Goal: Transaction & Acquisition: Obtain resource

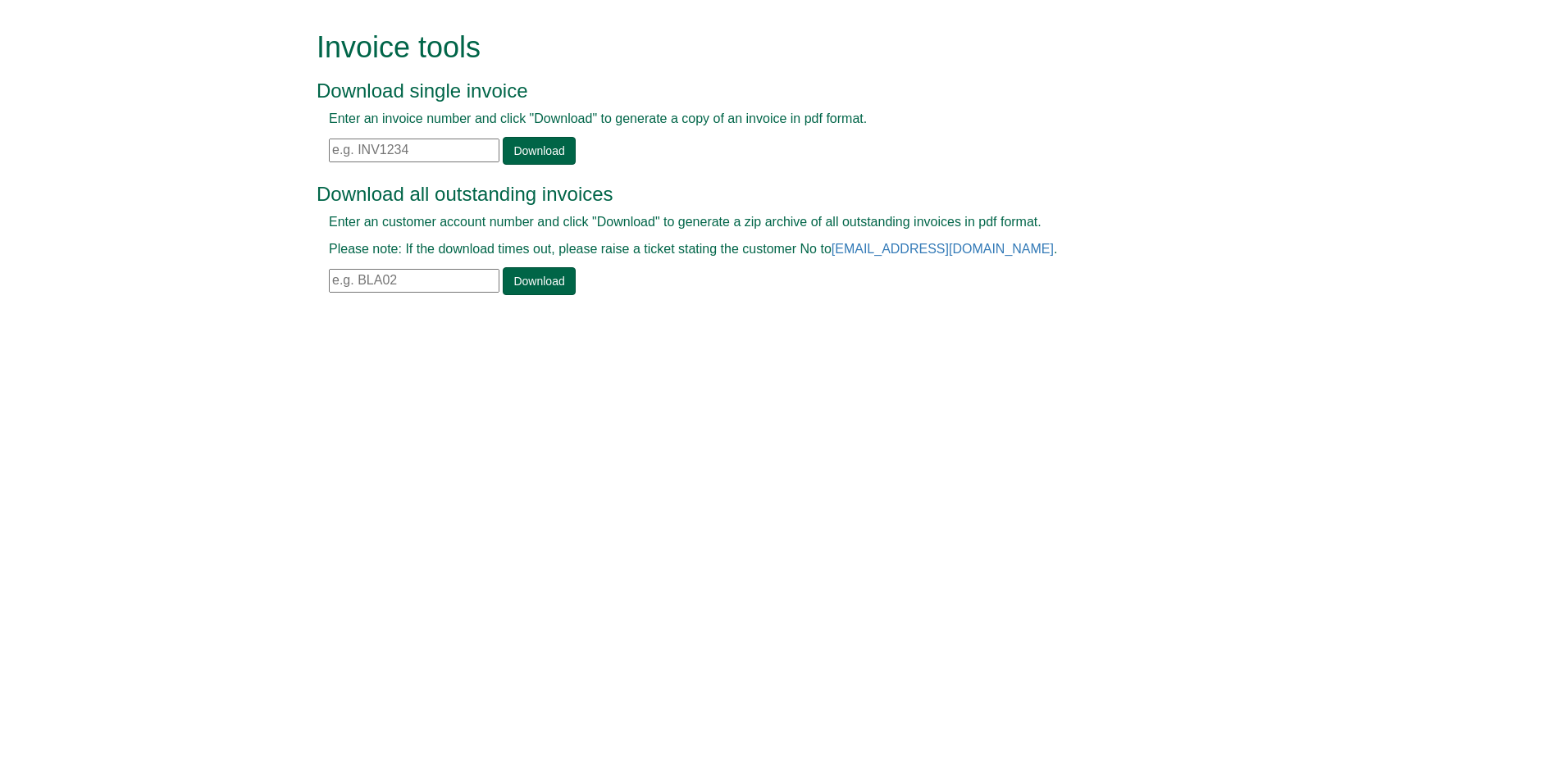
click at [333, 152] on input "text" at bounding box center [413, 150] width 170 height 24
paste input "INV1328794"
type input "INV1328794"
click at [546, 153] on link "Download" at bounding box center [538, 151] width 72 height 28
click at [525, 152] on link "Download" at bounding box center [538, 151] width 72 height 28
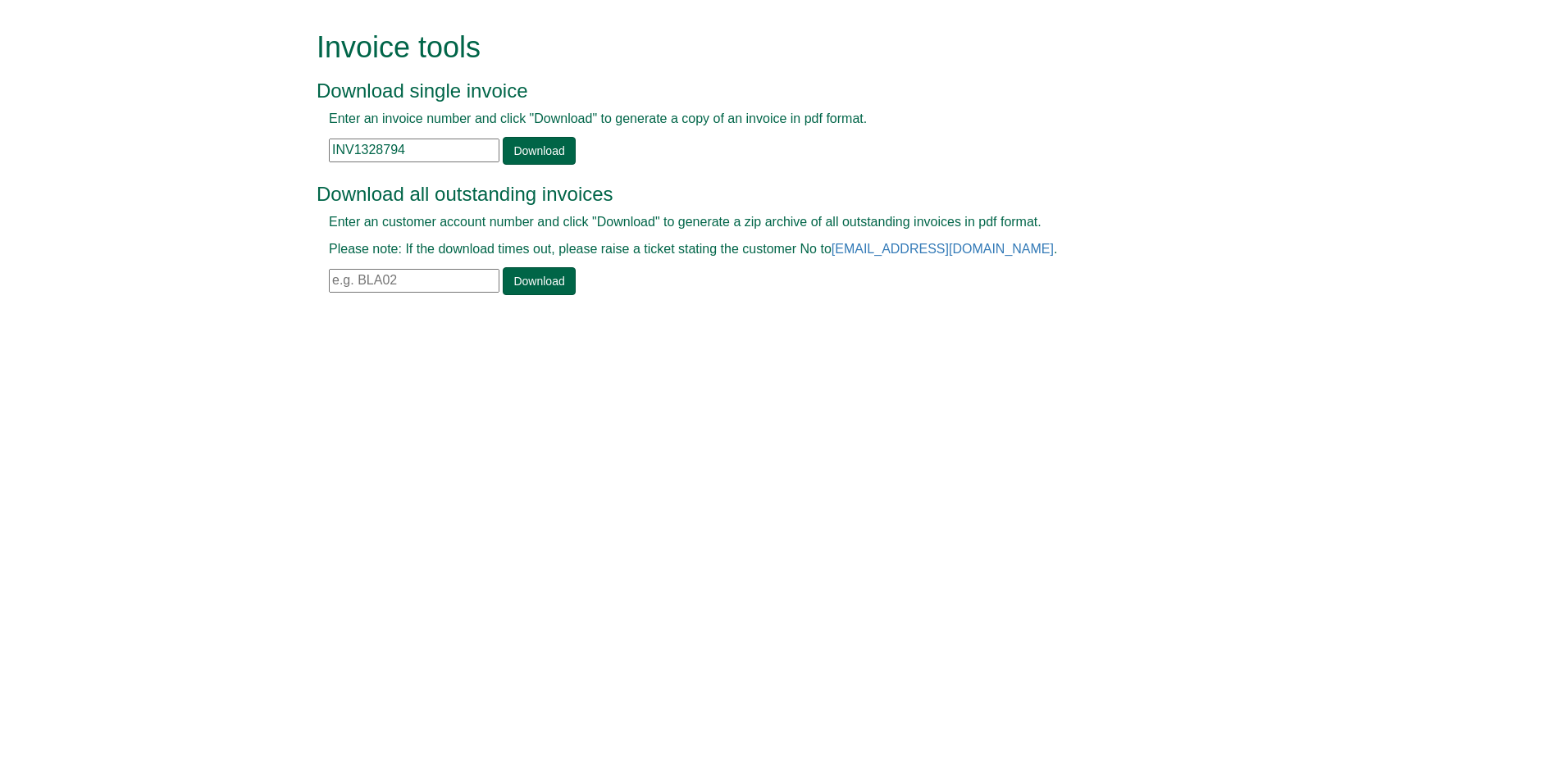
drag, startPoint x: 433, startPoint y: 152, endPoint x: 324, endPoint y: 156, distance: 109.1
click at [324, 156] on div "Enter an invoice number and click "Download" to generate a copy of an invoice i…" at bounding box center [765, 137] width 898 height 55
paste input "INV1387466"
type input "INV1387466"
click at [543, 151] on link "Download" at bounding box center [538, 151] width 72 height 28
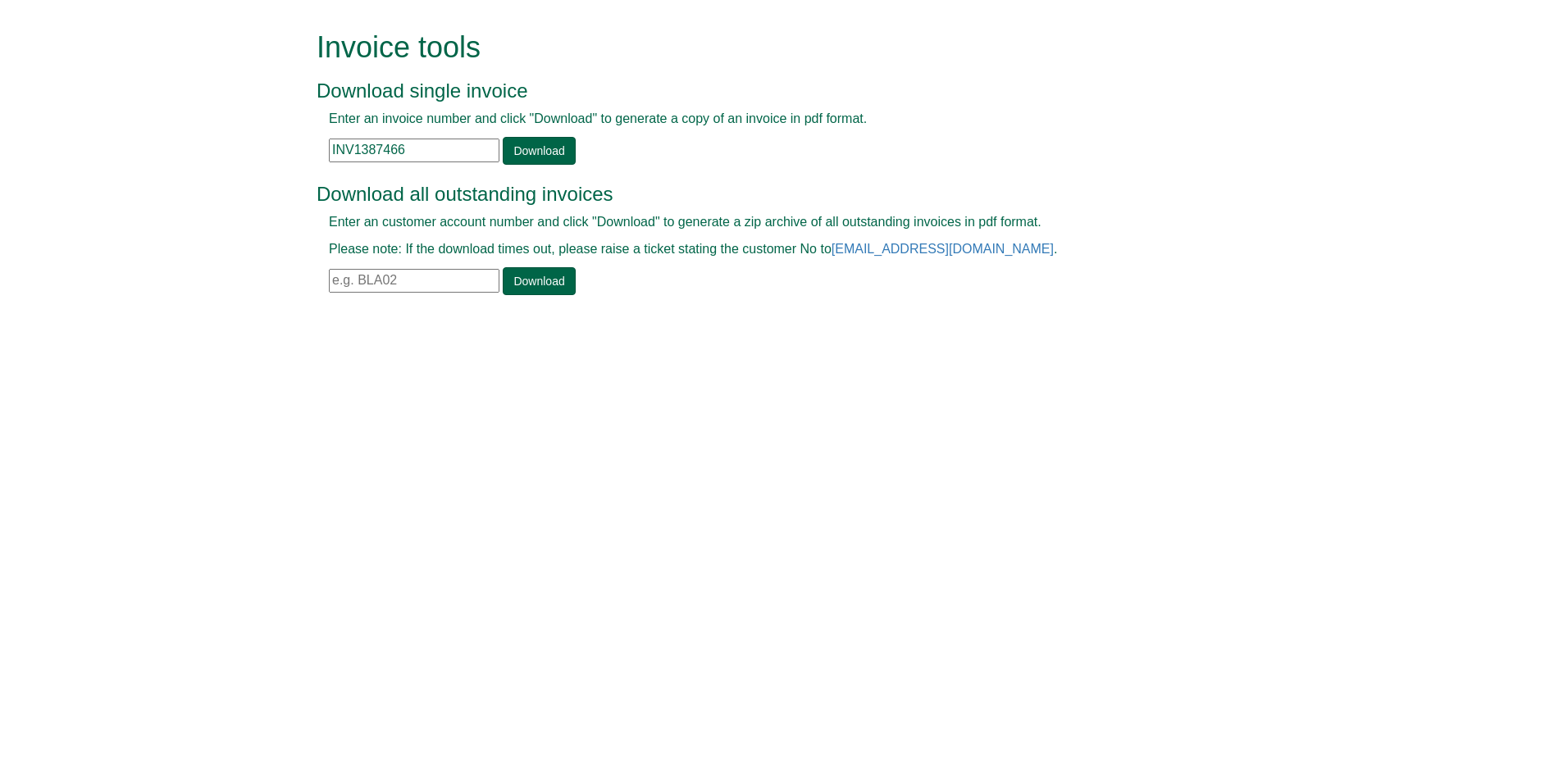
drag, startPoint x: 400, startPoint y: 277, endPoint x: 328, endPoint y: 278, distance: 72.0
click at [328, 278] on div "Enter an customer account number and click "Download" to generate a zip archive…" at bounding box center [765, 253] width 898 height 82
drag, startPoint x: 349, startPoint y: 277, endPoint x: 329, endPoint y: 277, distance: 20.0
click at [329, 277] on input "del17" at bounding box center [413, 280] width 170 height 24
type input "DEL17"
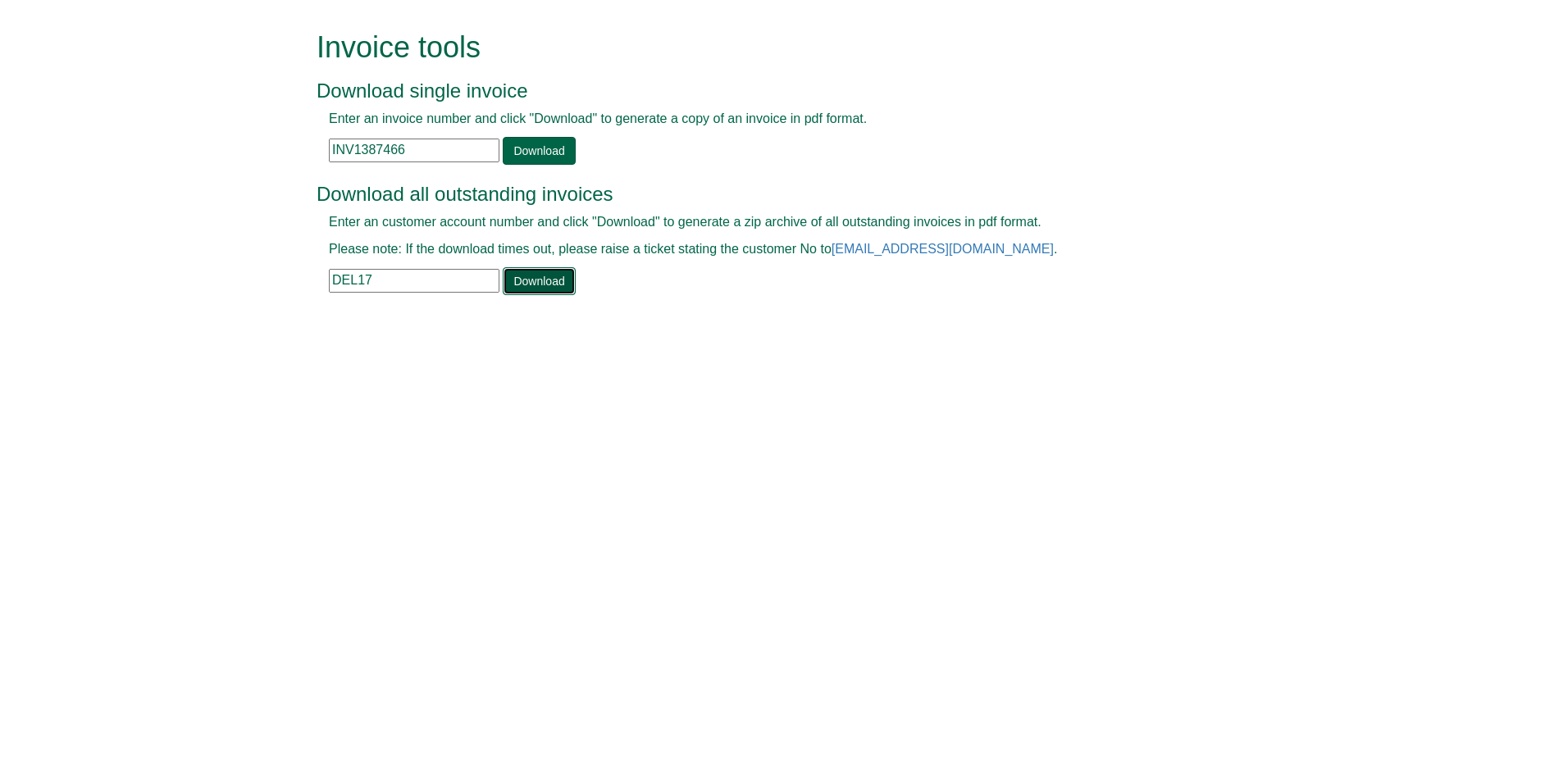
click at [524, 283] on link "Download" at bounding box center [538, 281] width 72 height 28
click at [332, 150] on input "text" at bounding box center [413, 150] width 170 height 24
paste input "INV1394150"
type input "INV1394150"
click at [526, 153] on link "Download" at bounding box center [538, 151] width 72 height 28
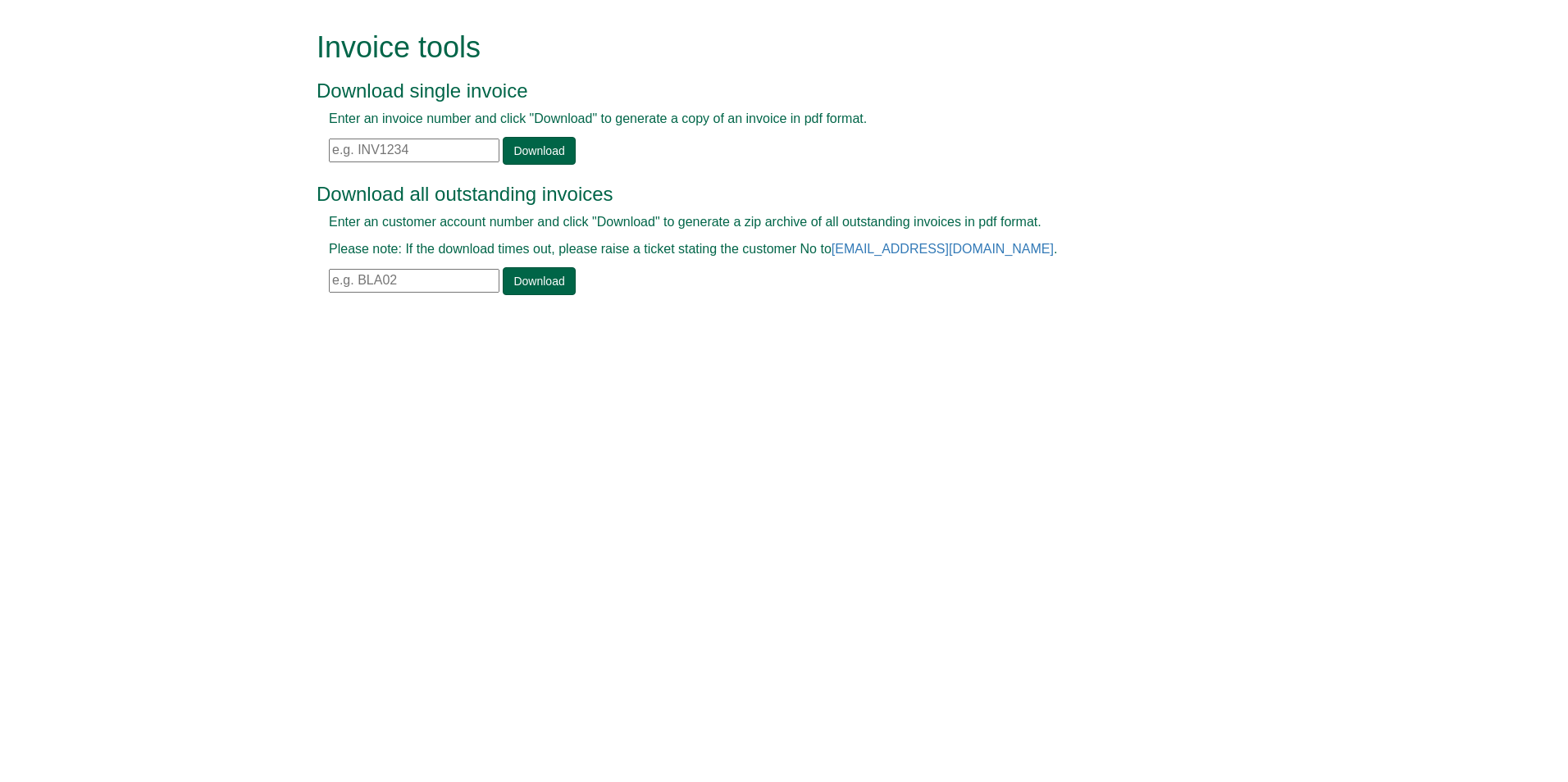
click at [332, 152] on input "text" at bounding box center [413, 150] width 170 height 24
paste input "INV1394292"
type input "INV1394292"
click at [542, 148] on link "Download" at bounding box center [538, 151] width 72 height 28
drag, startPoint x: 406, startPoint y: 148, endPoint x: 314, endPoint y: 146, distance: 92.0
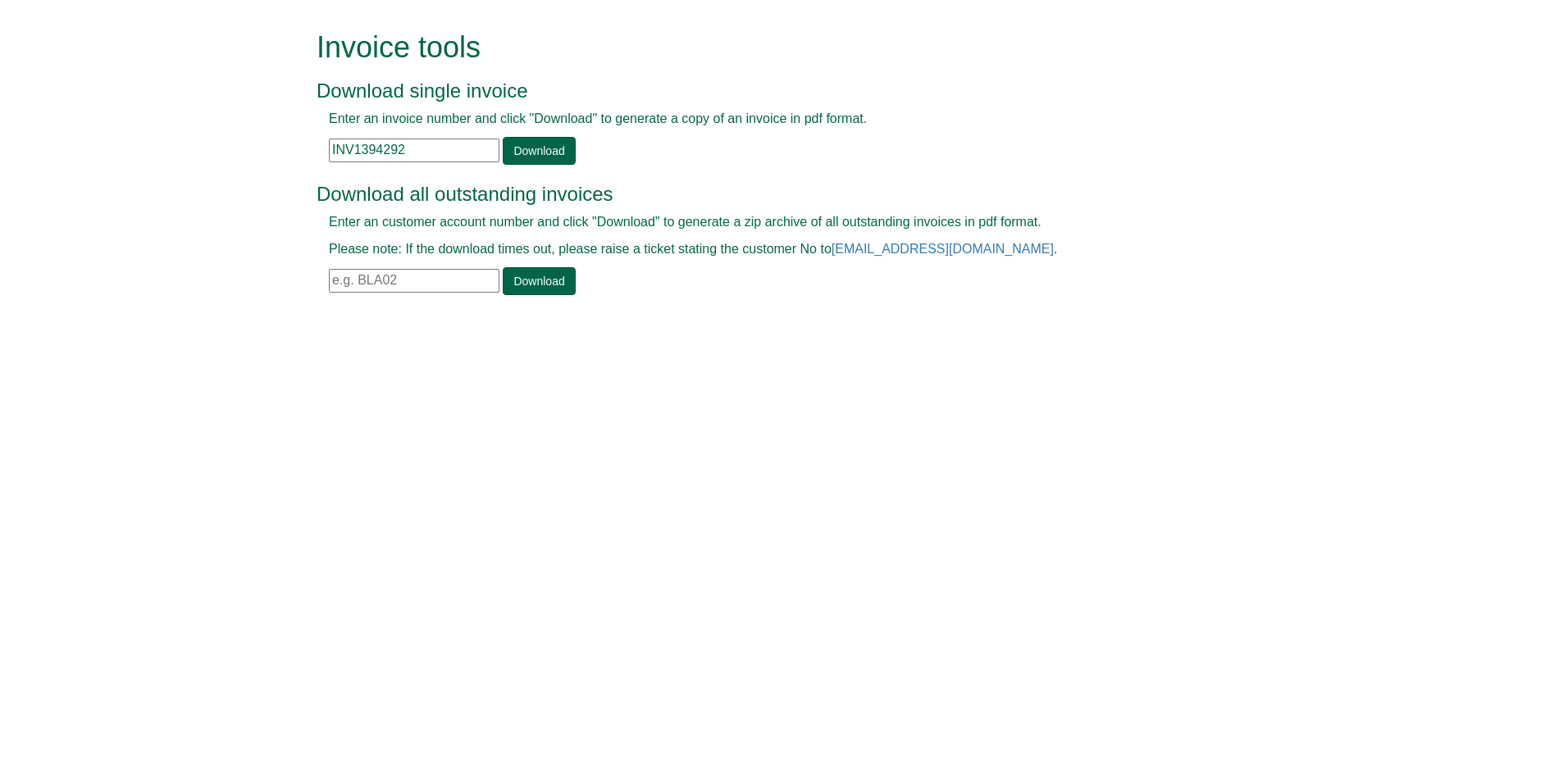
click at [318, 146] on div "Enter an invoice number and click "Download" to generate a copy of an invoice i…" at bounding box center [765, 137] width 898 height 55
paste input "INV1396253"
type input "INV1396253"
click at [542, 142] on link "Download" at bounding box center [538, 151] width 72 height 28
